Goal: Book appointment/travel/reservation

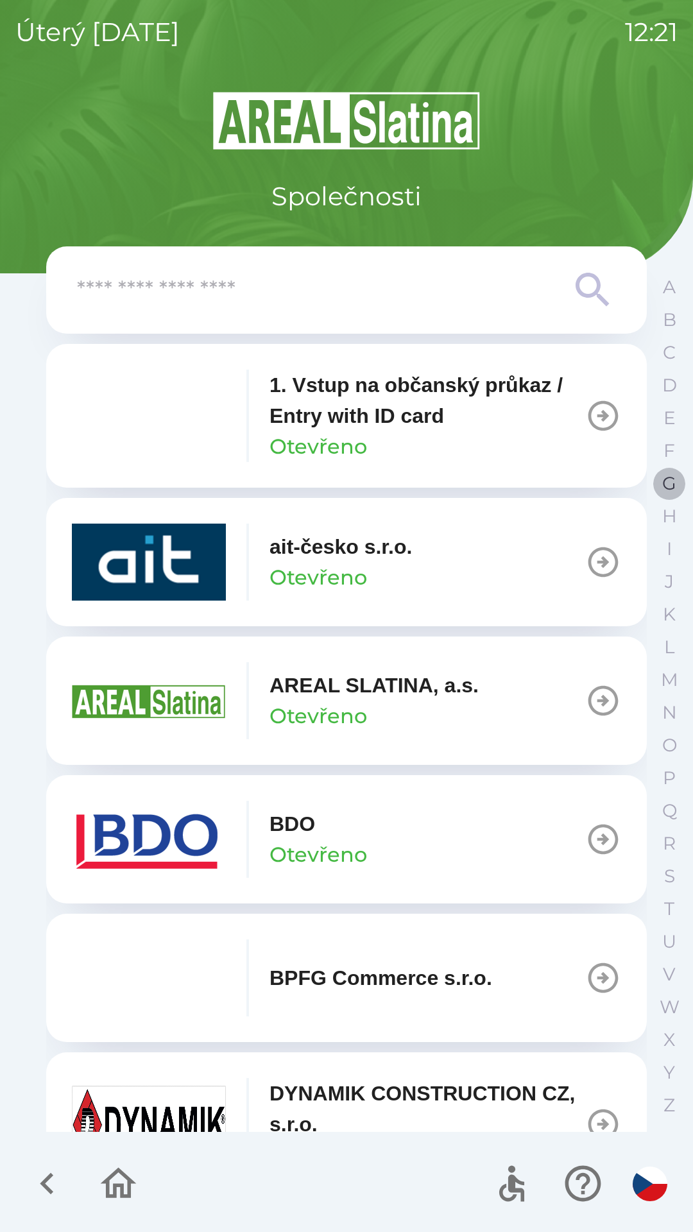
click at [658, 490] on button "G" at bounding box center [669, 483] width 32 height 33
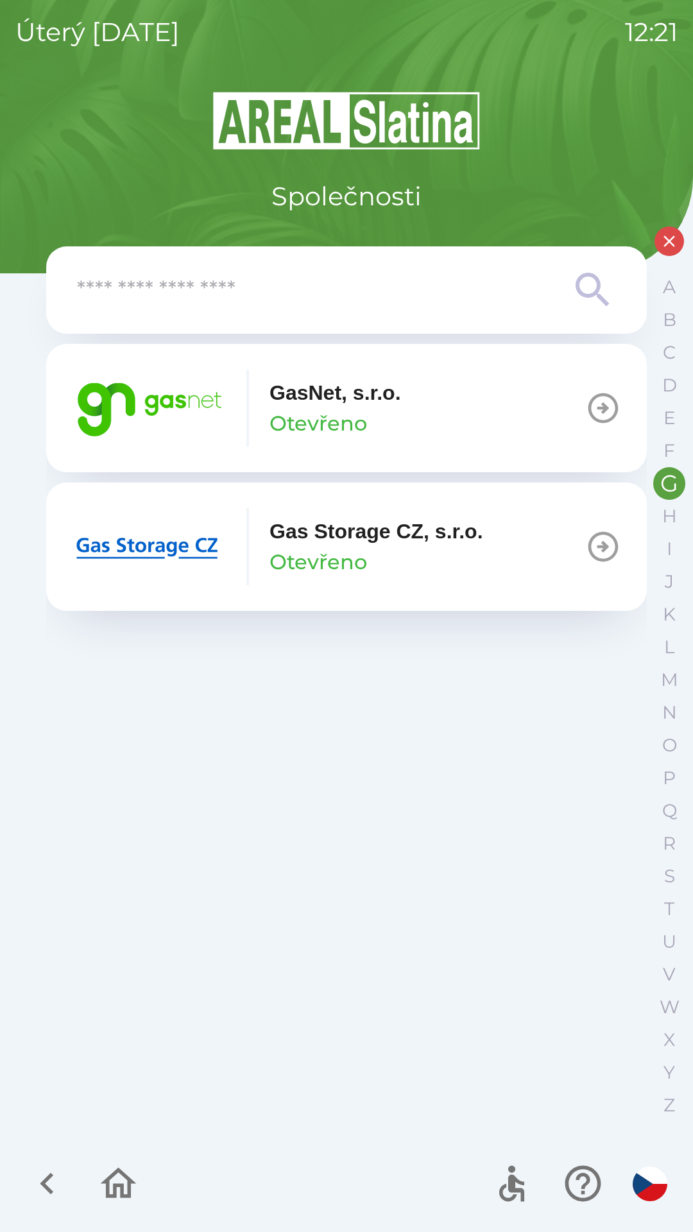
click at [587, 540] on icon "button" at bounding box center [603, 547] width 36 height 36
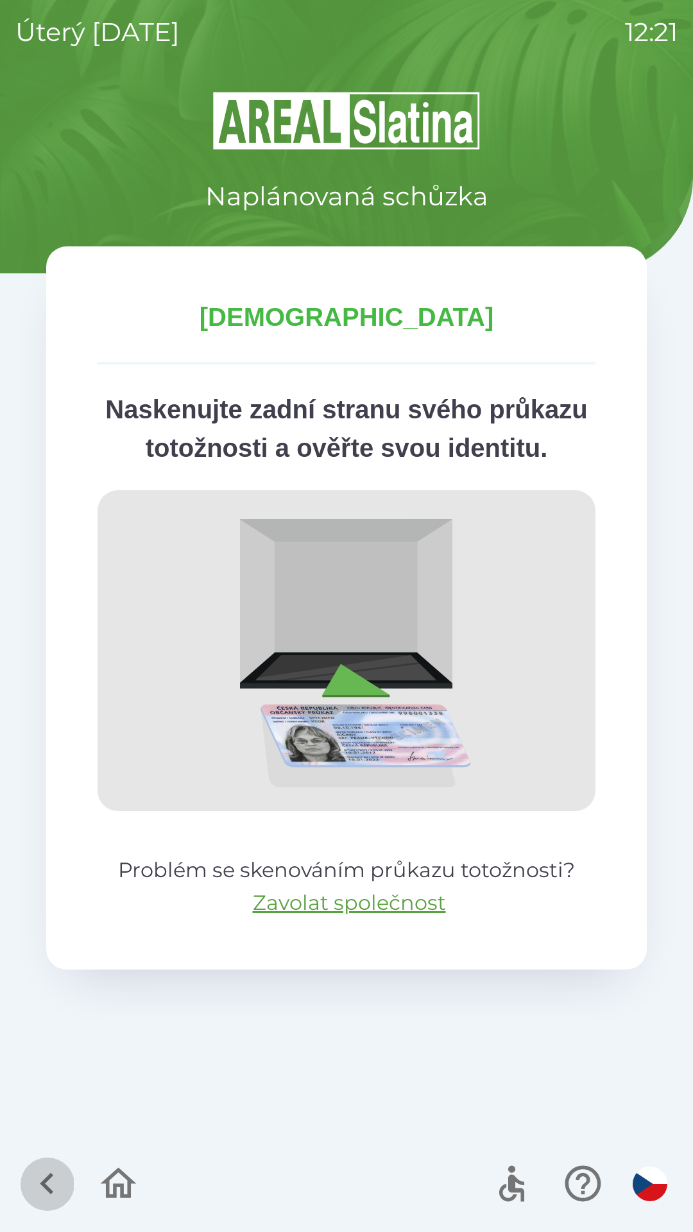
click at [48, 1180] on icon "button" at bounding box center [46, 1184] width 13 height 22
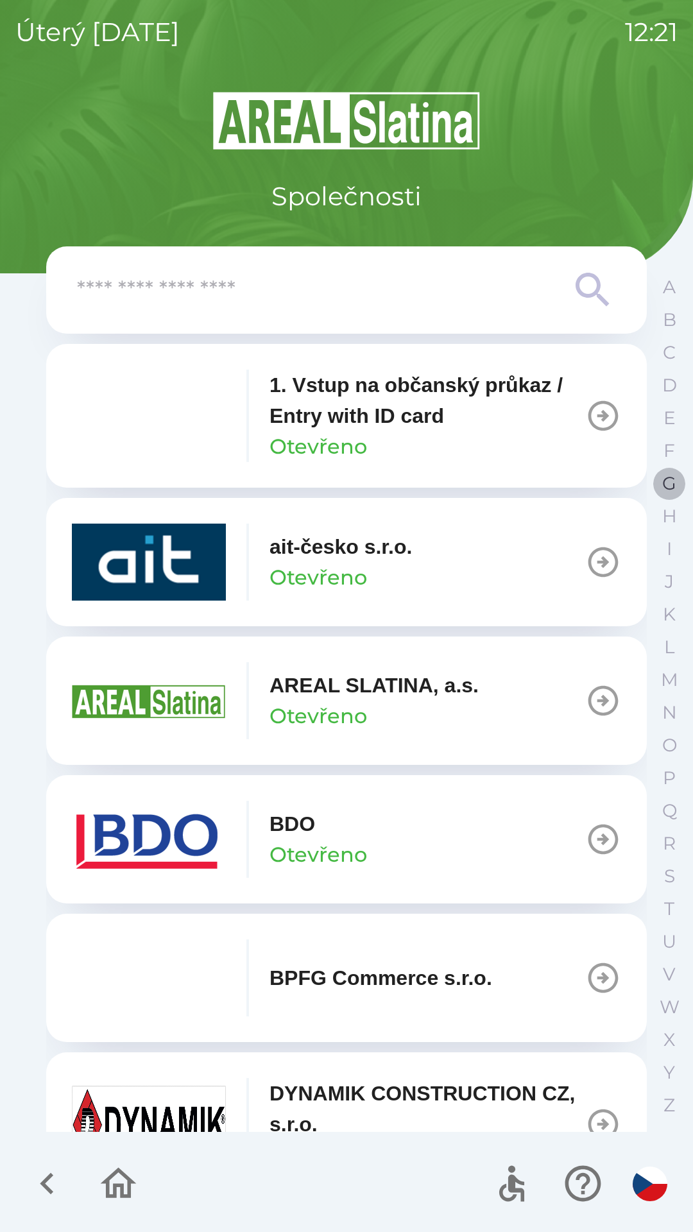
click at [664, 486] on p "G" at bounding box center [669, 483] width 14 height 22
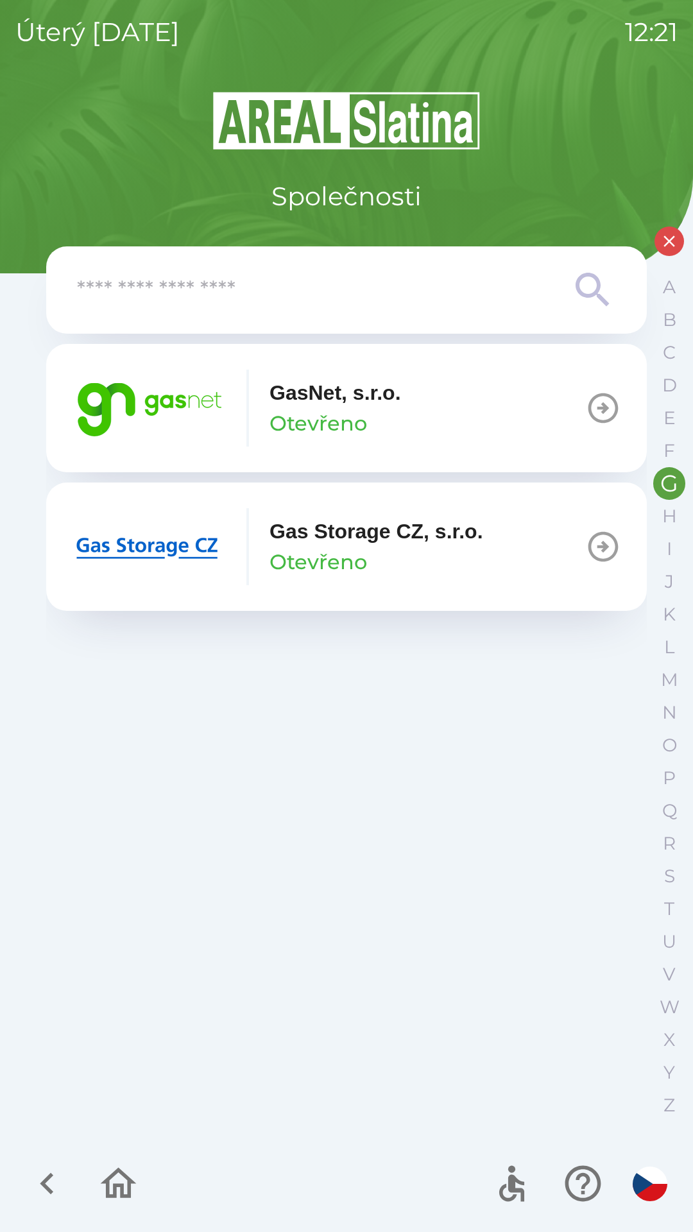
click at [591, 409] on icon "button" at bounding box center [604, 408] width 30 height 30
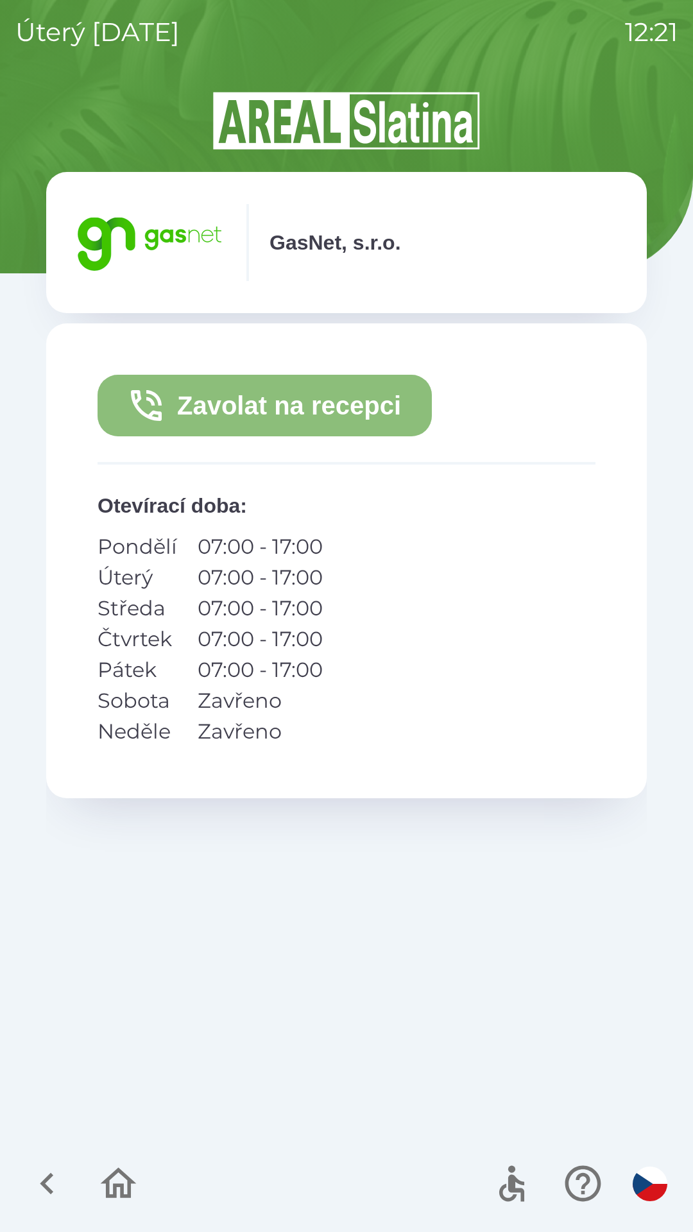
click at [273, 405] on button "Zavolat na recepci" at bounding box center [265, 406] width 334 height 62
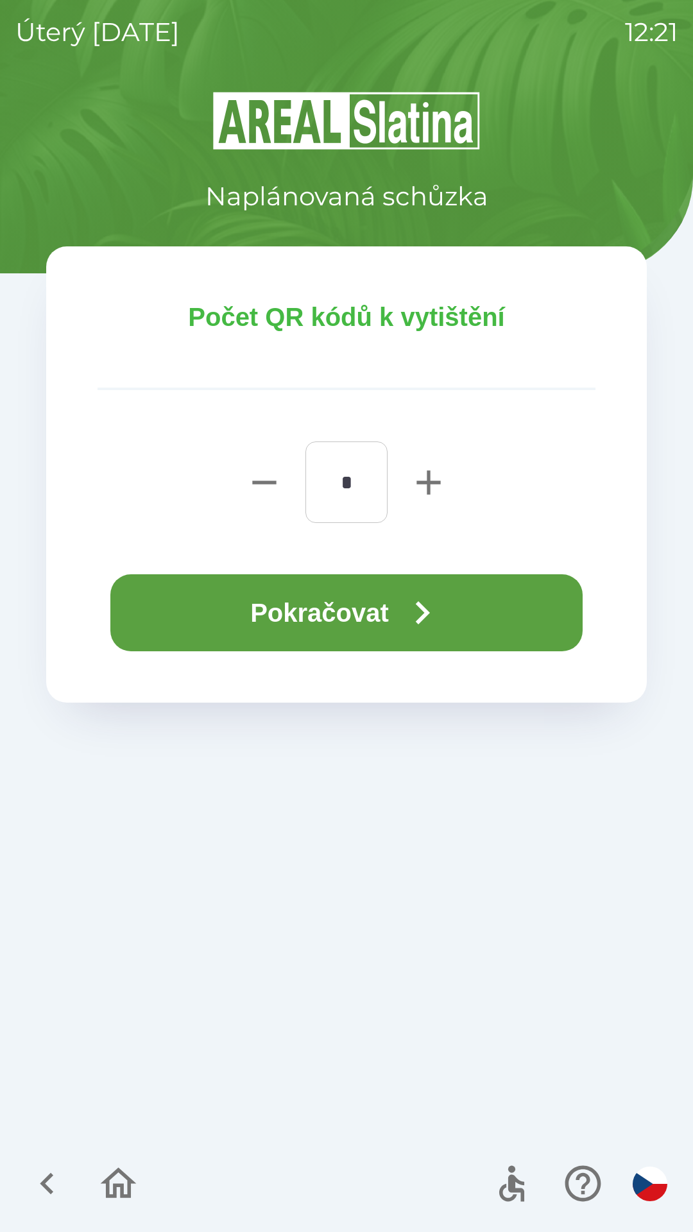
click at [416, 606] on icon "button" at bounding box center [422, 613] width 46 height 46
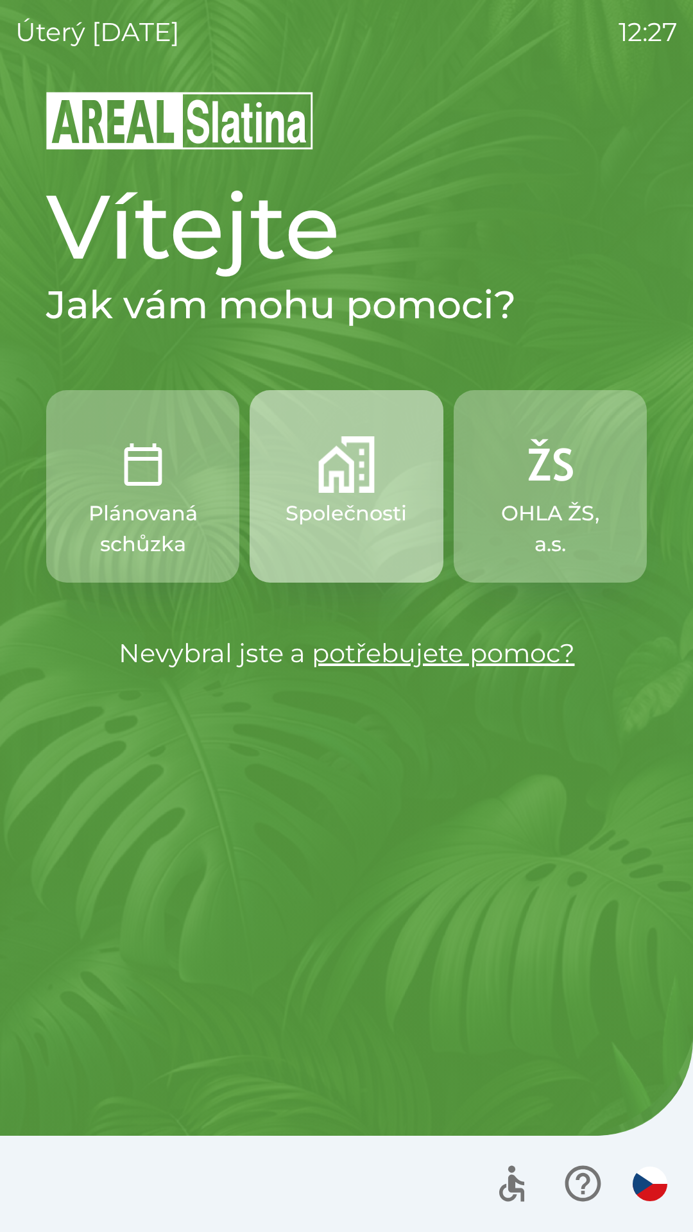
click at [349, 494] on button "Společnosti" at bounding box center [346, 486] width 193 height 193
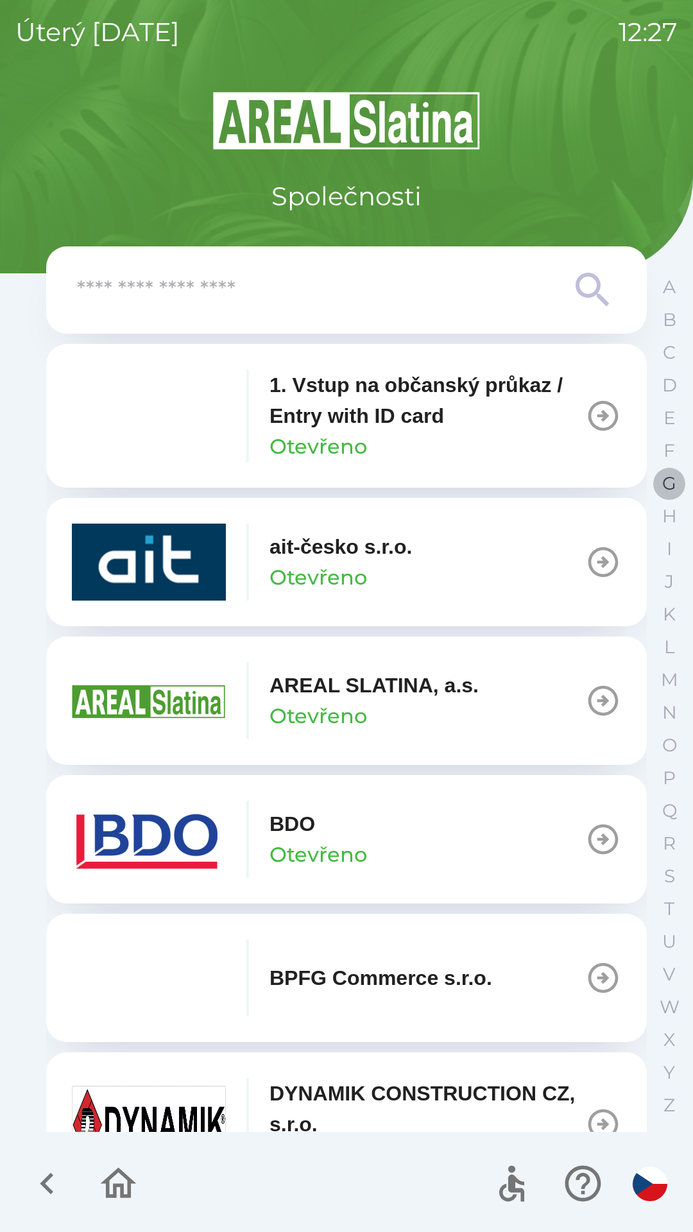
click at [665, 481] on p "G" at bounding box center [669, 483] width 14 height 22
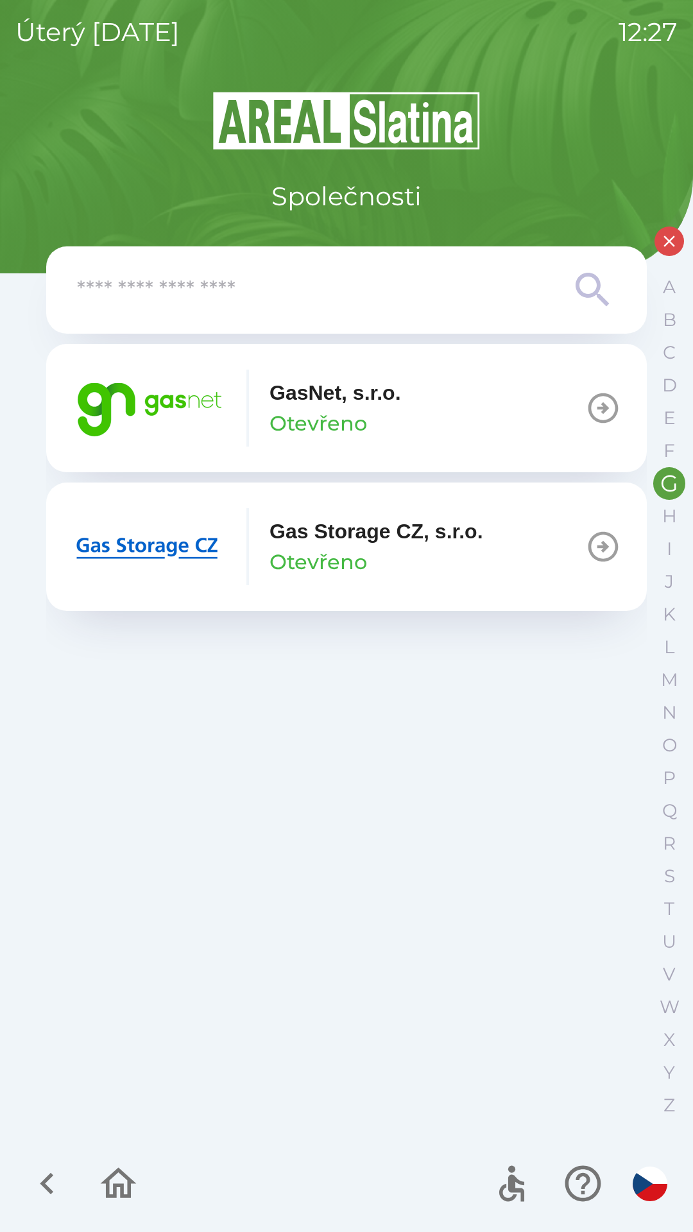
click at [166, 418] on img "button" at bounding box center [149, 408] width 154 height 77
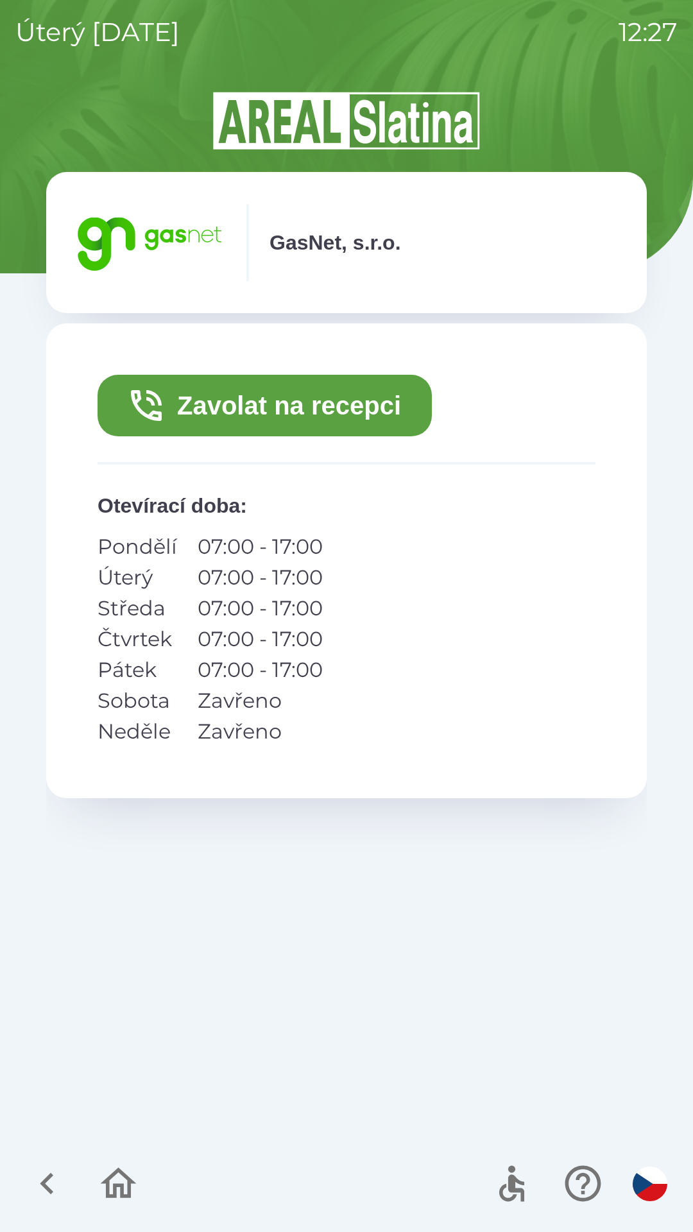
click at [262, 406] on button "Zavolat na recepci" at bounding box center [265, 406] width 334 height 62
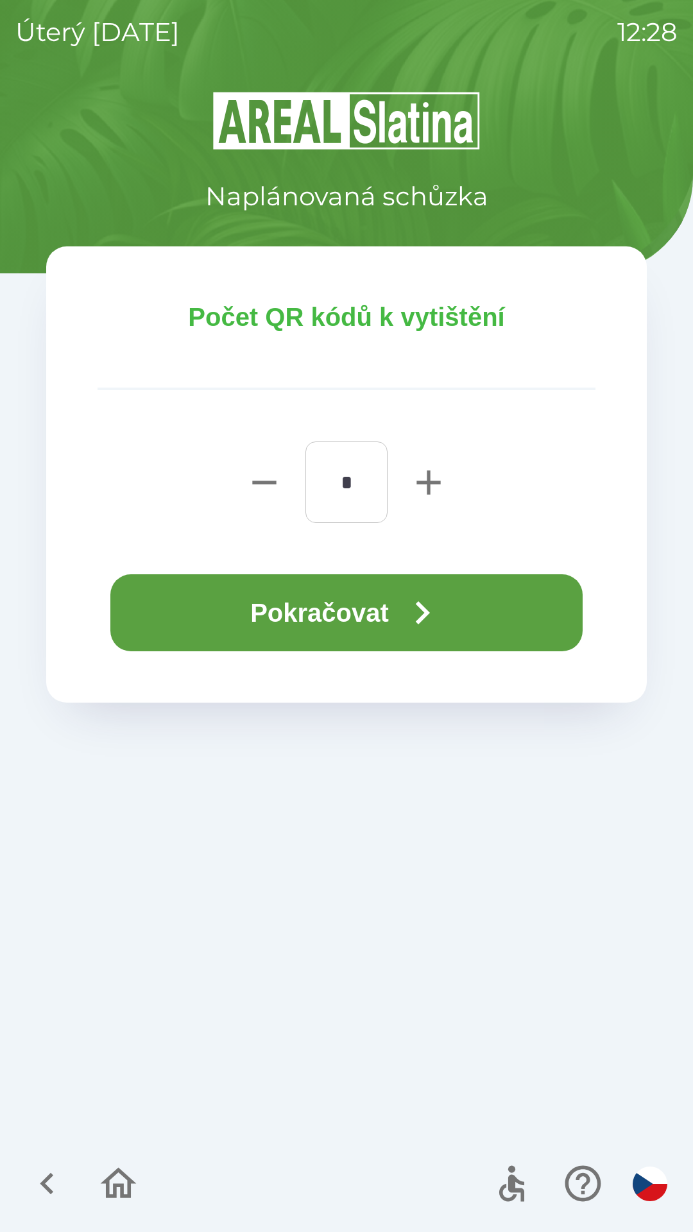
click at [444, 601] on icon "button" at bounding box center [422, 613] width 46 height 46
